Goal: Task Accomplishment & Management: Use online tool/utility

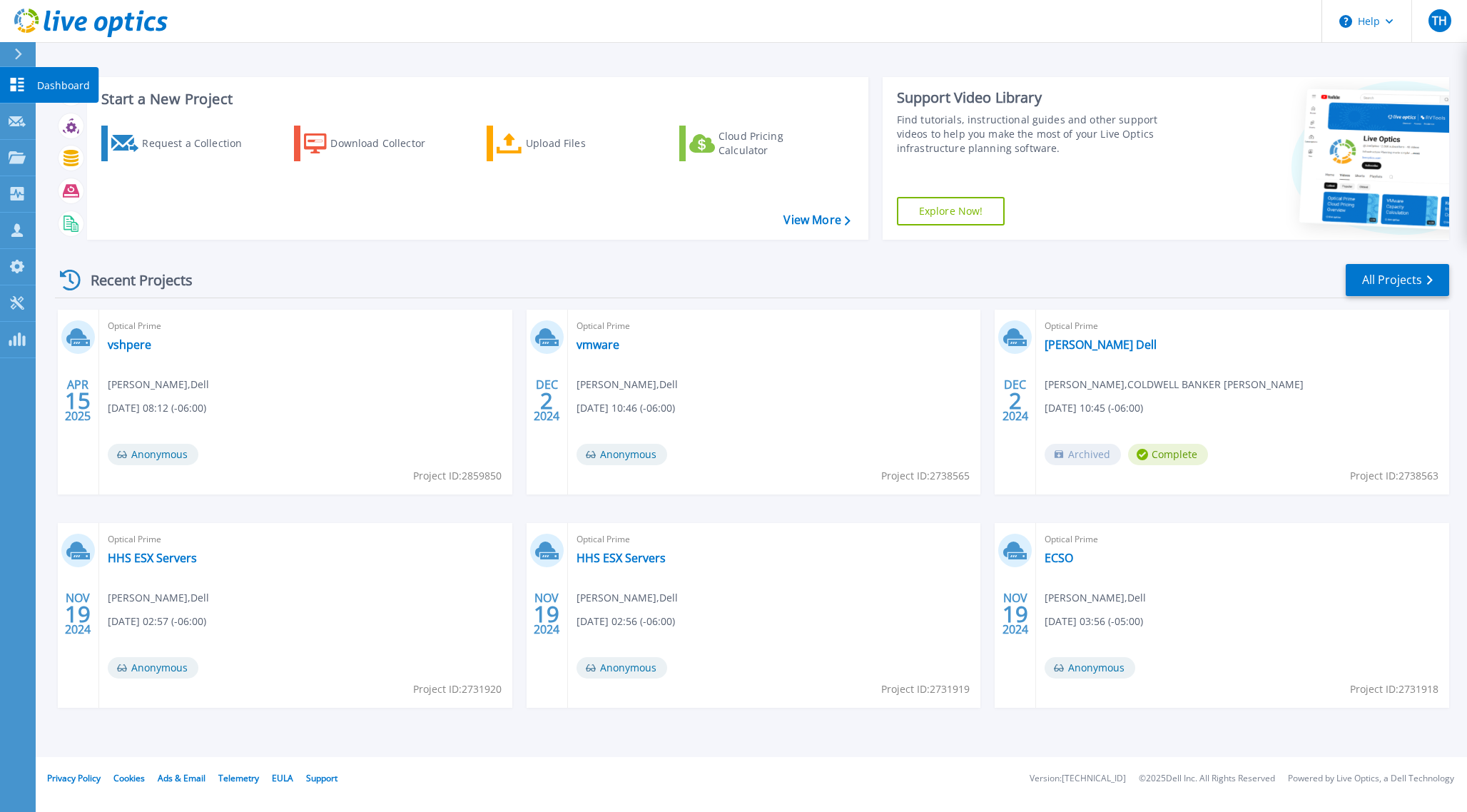
click at [15, 85] on icon at bounding box center [17, 85] width 17 height 14
click at [12, 155] on icon at bounding box center [17, 158] width 17 height 12
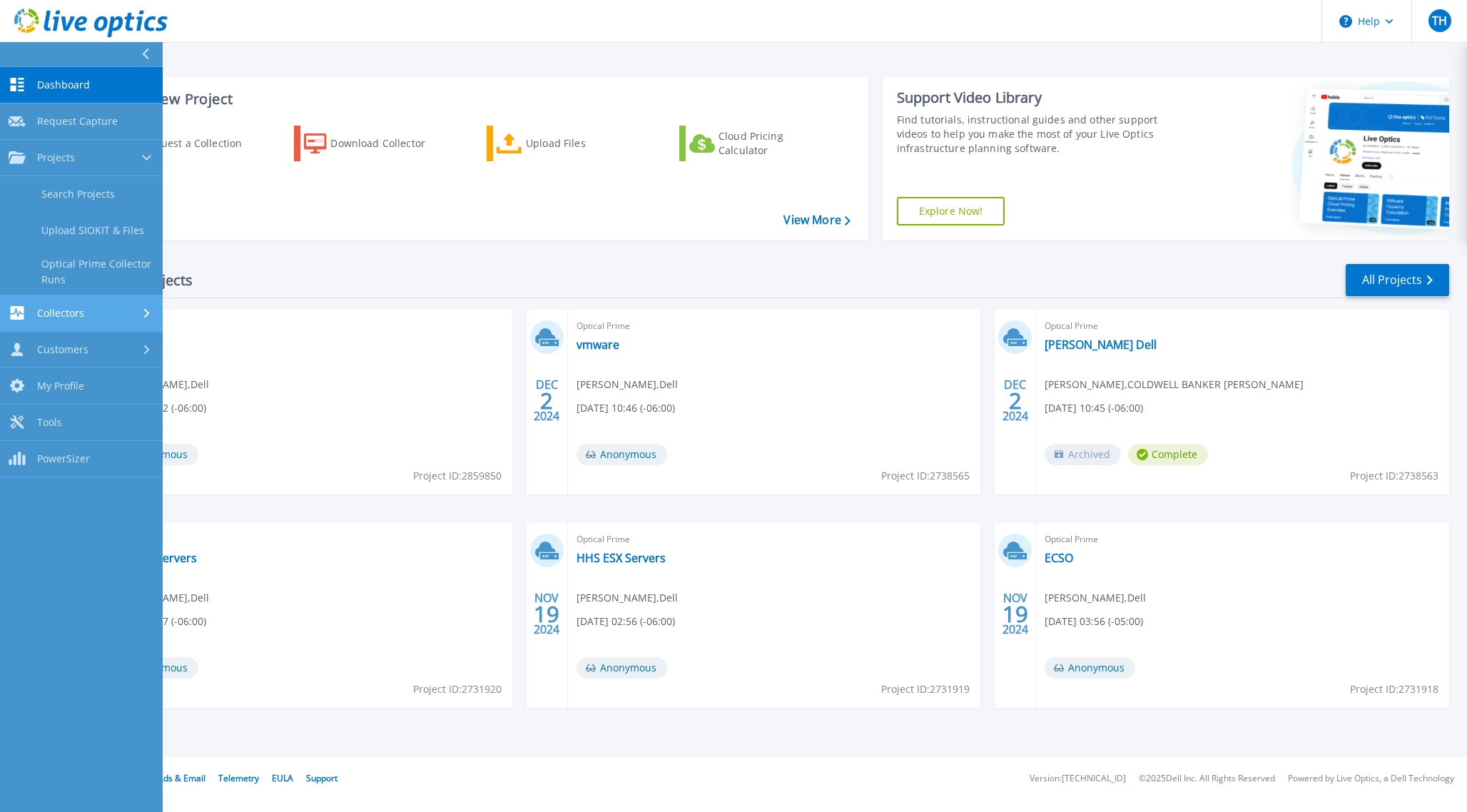
click at [51, 315] on span "Collectors" at bounding box center [60, 313] width 47 height 13
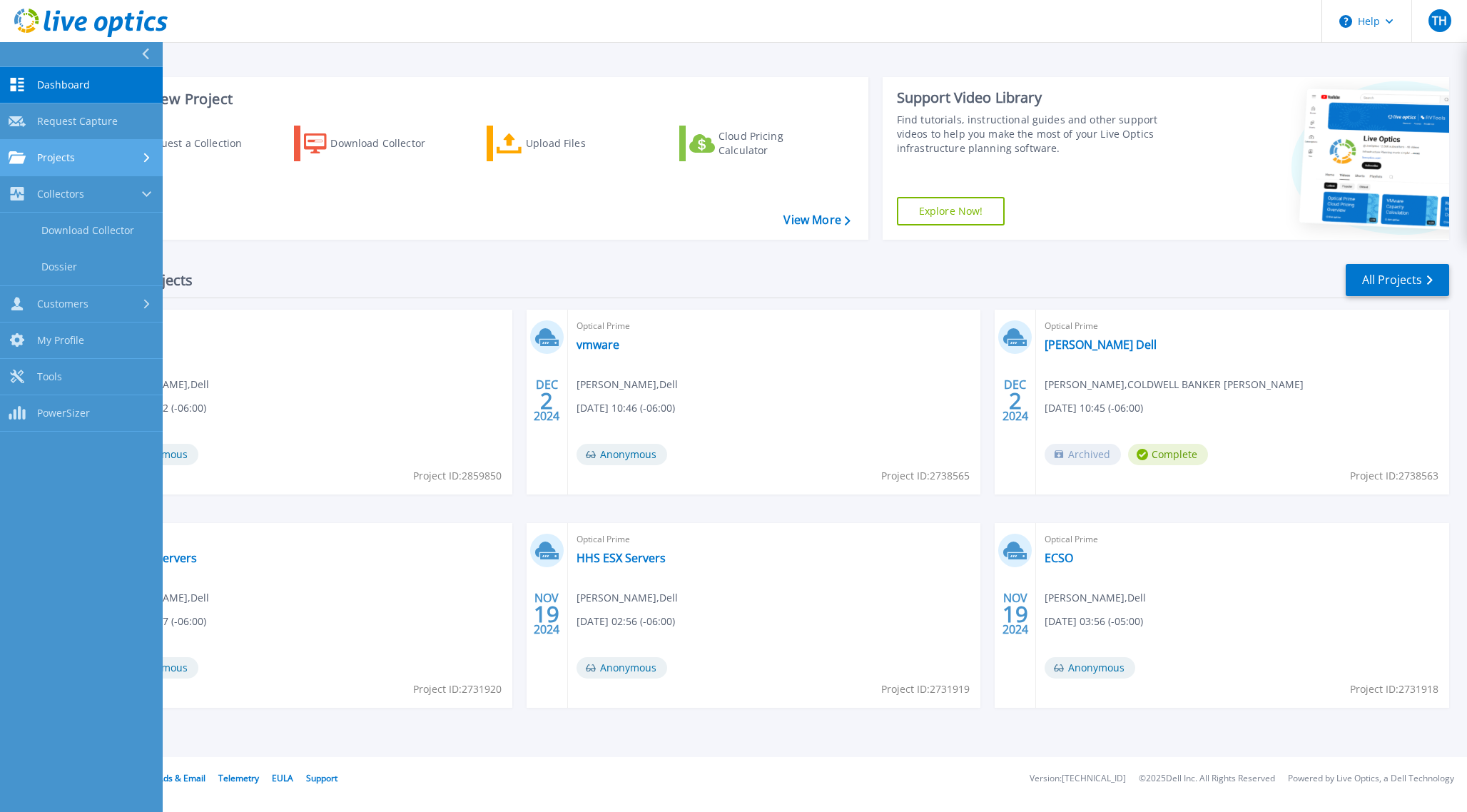
click at [51, 156] on span "Projects" at bounding box center [56, 158] width 38 height 13
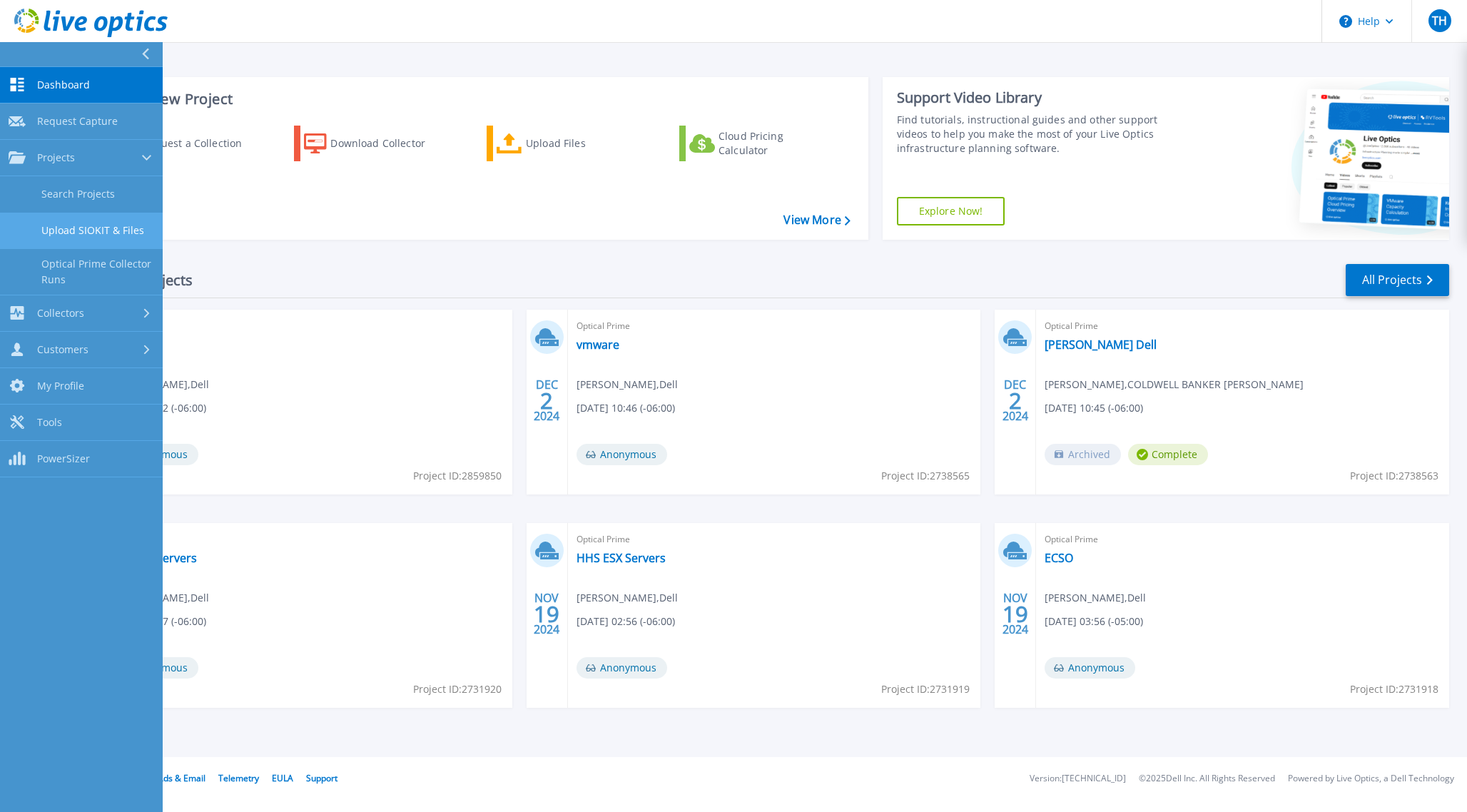
click at [76, 234] on link "Upload SIOKIT & Files" at bounding box center [81, 230] width 162 height 36
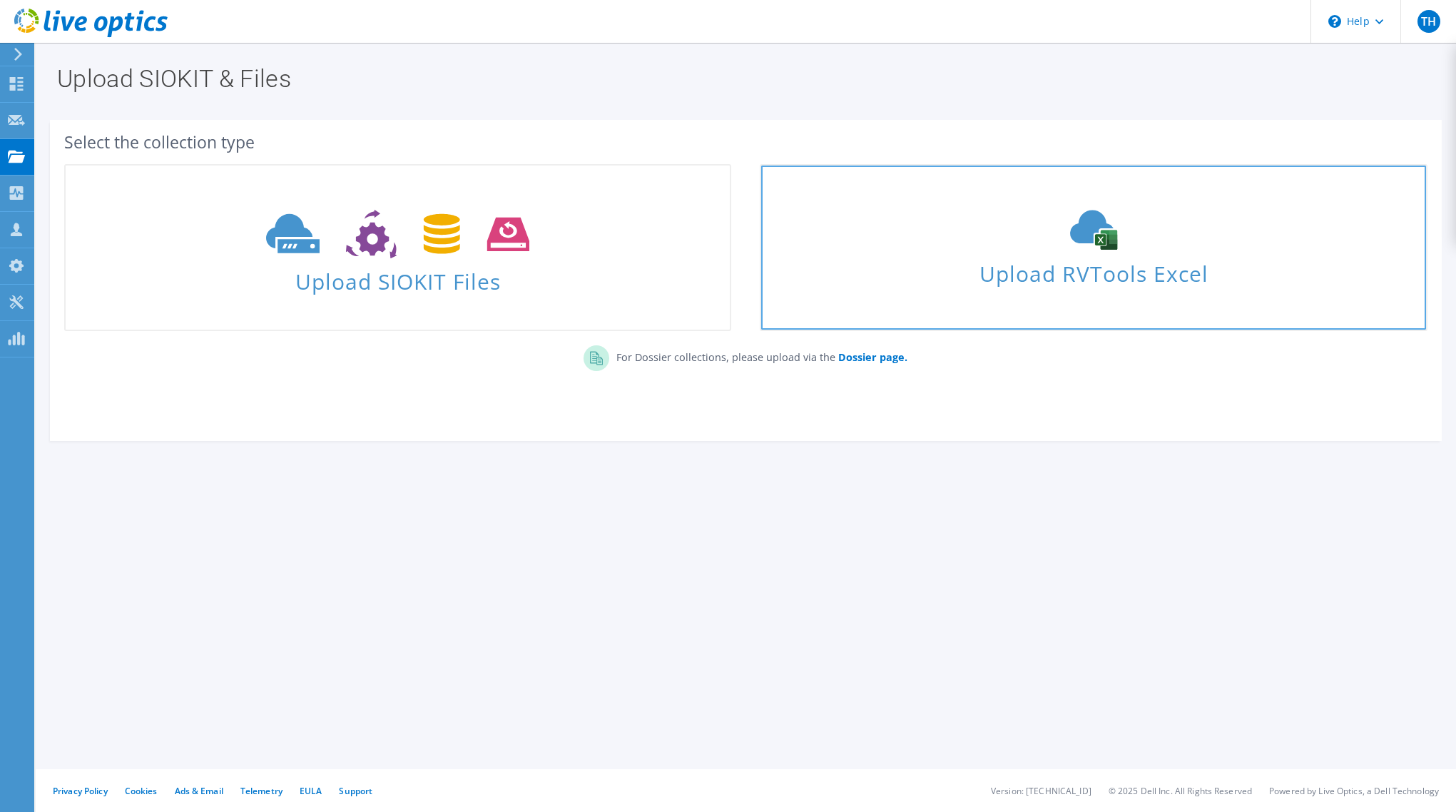
click at [860, 254] on span "Upload RVTools Excel" at bounding box center [1093, 270] width 665 height 31
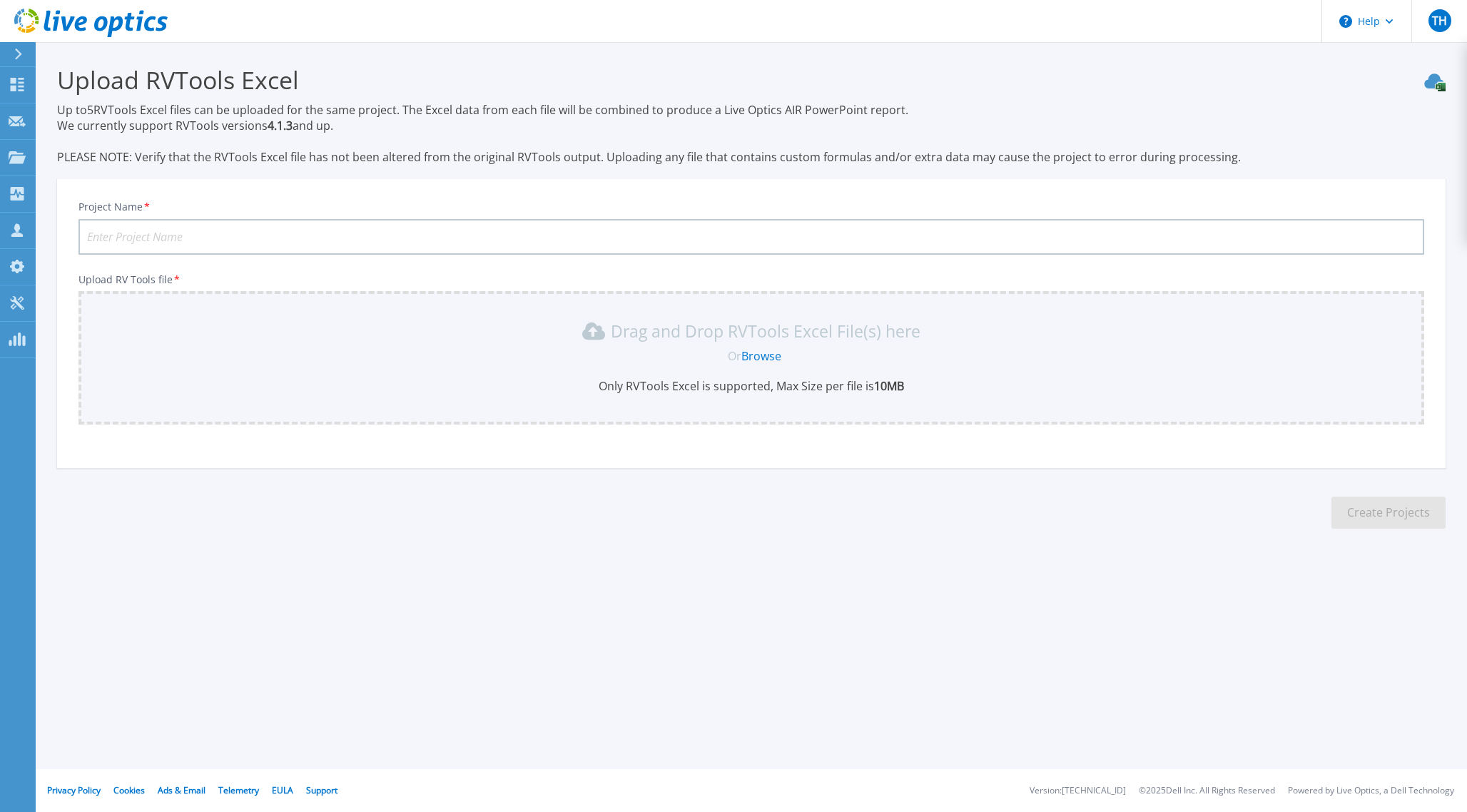
click at [134, 238] on input "Project Name *" at bounding box center [751, 237] width 1346 height 36
type input "FL Blue Onprem to Cloud"
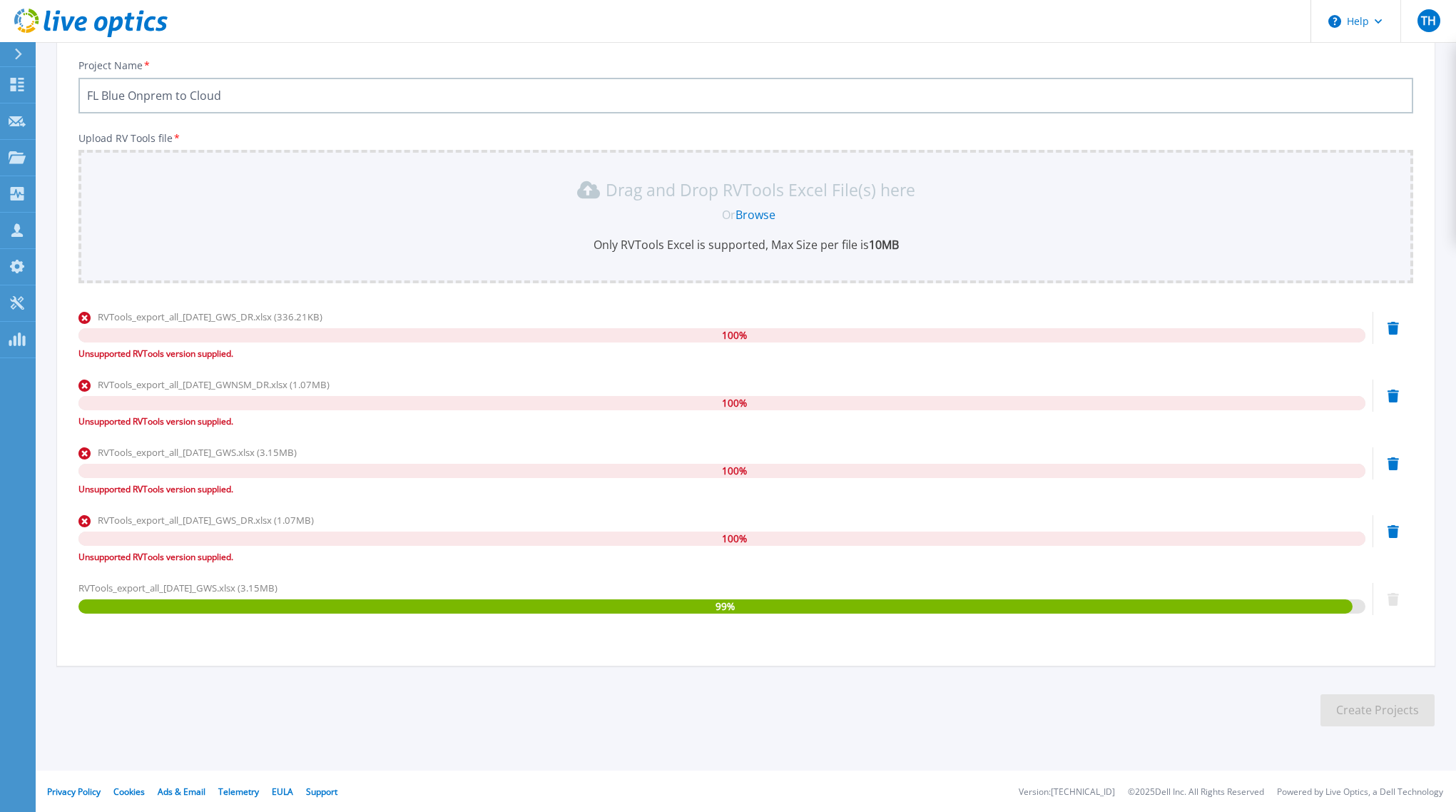
scroll to position [142, 0]
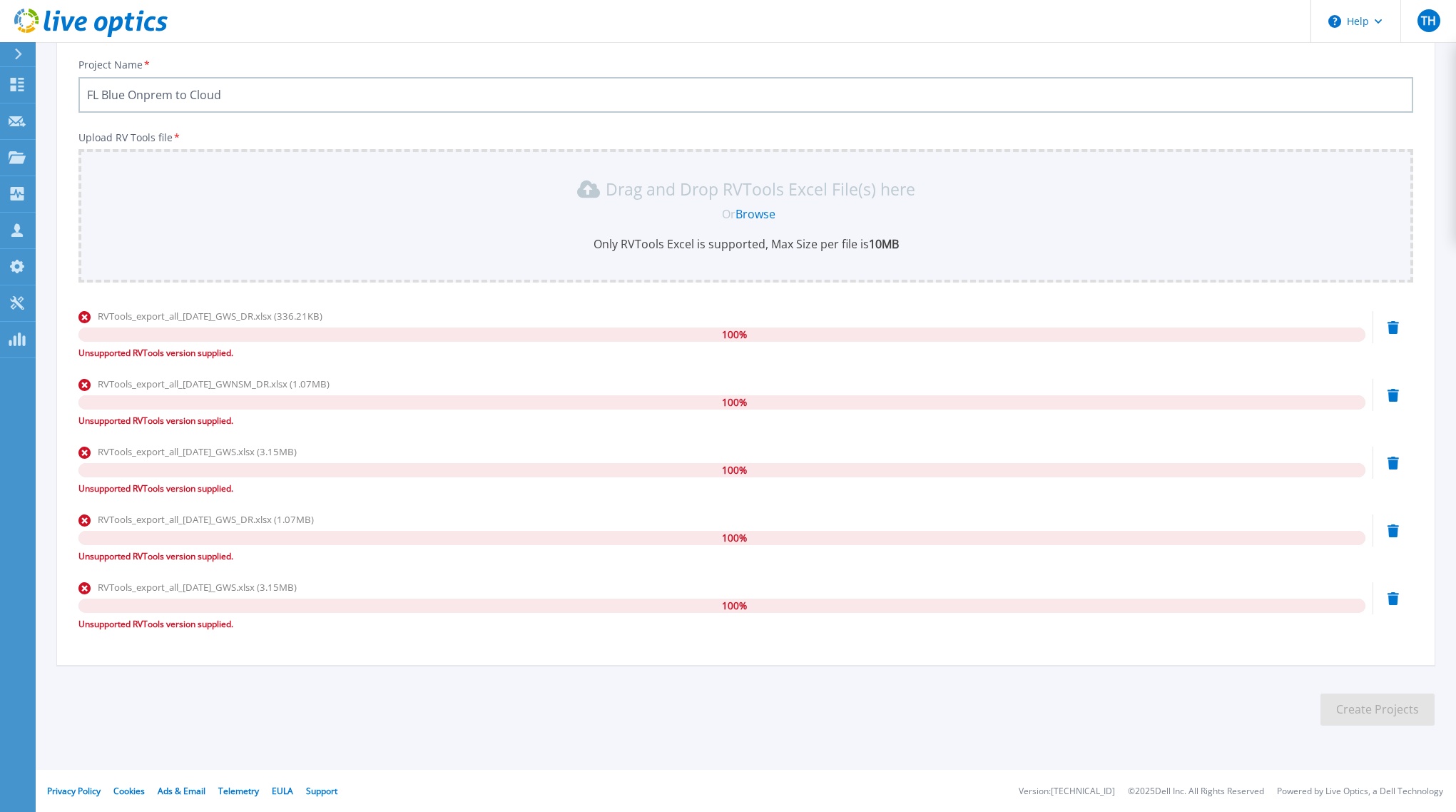
click at [418, 104] on input "FL Blue Onprem to Cloud" at bounding box center [746, 95] width 1335 height 36
